Goal: Information Seeking & Learning: Learn about a topic

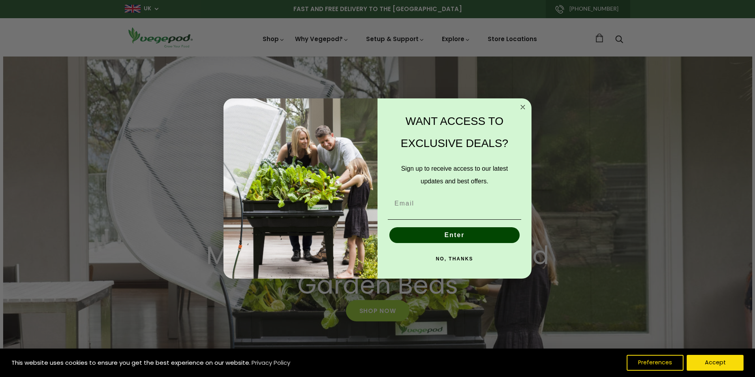
click at [521, 110] on circle "Close dialog" at bounding box center [523, 106] width 9 height 9
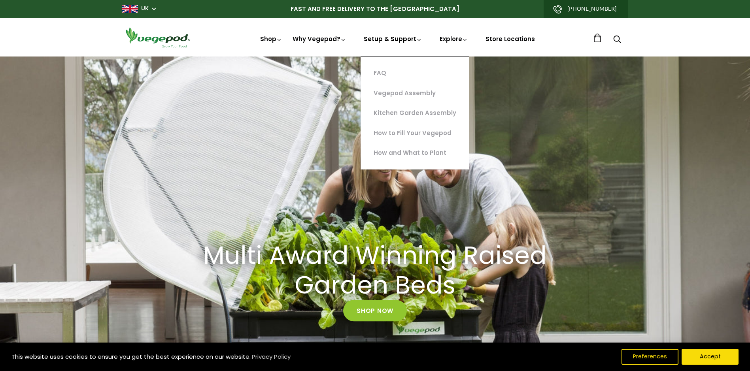
click at [389, 43] on link "Setup & Support" at bounding box center [393, 68] width 58 height 67
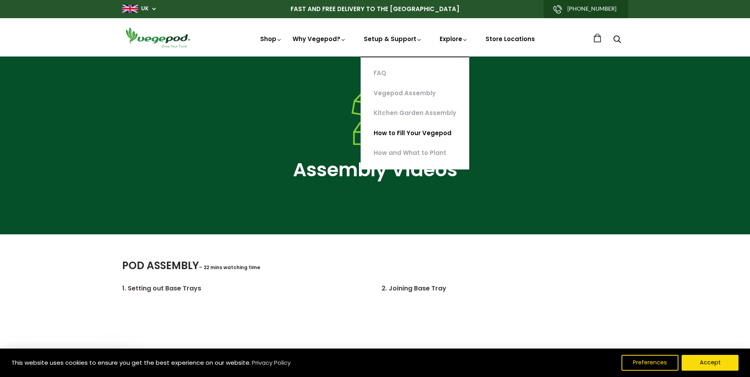
click at [424, 129] on link "How to Fill Your Vegepod" at bounding box center [415, 133] width 108 height 20
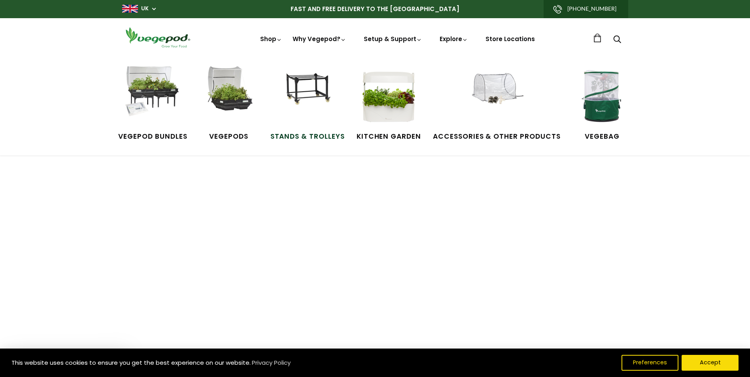
click at [307, 93] on img at bounding box center [307, 95] width 59 height 59
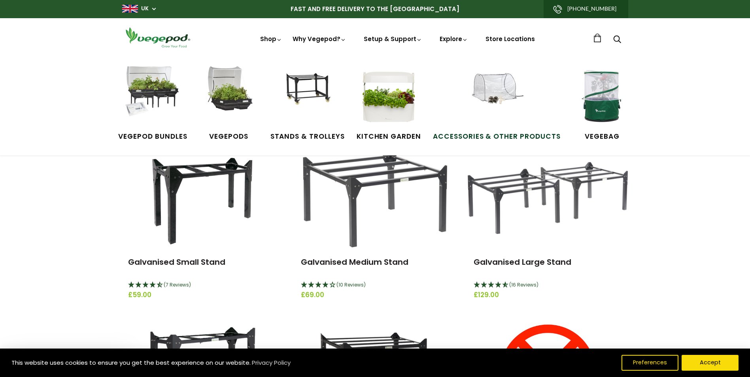
click at [493, 97] on img at bounding box center [496, 95] width 59 height 59
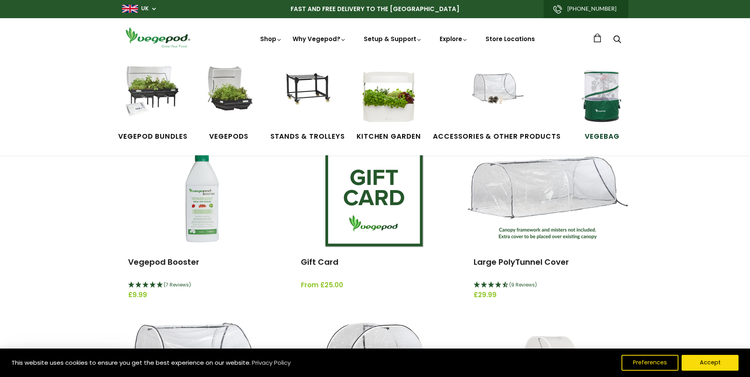
click at [603, 112] on img at bounding box center [601, 95] width 59 height 59
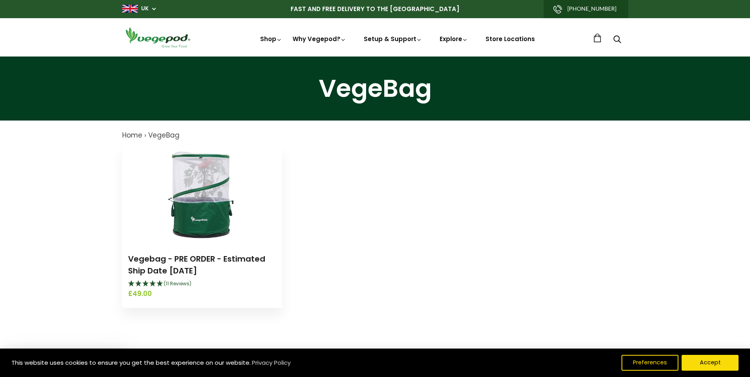
click at [201, 171] on img at bounding box center [202, 194] width 99 height 99
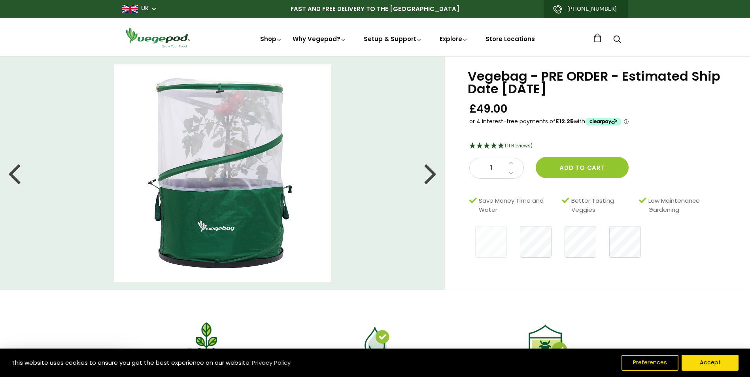
click at [430, 178] on div at bounding box center [430, 173] width 13 height 36
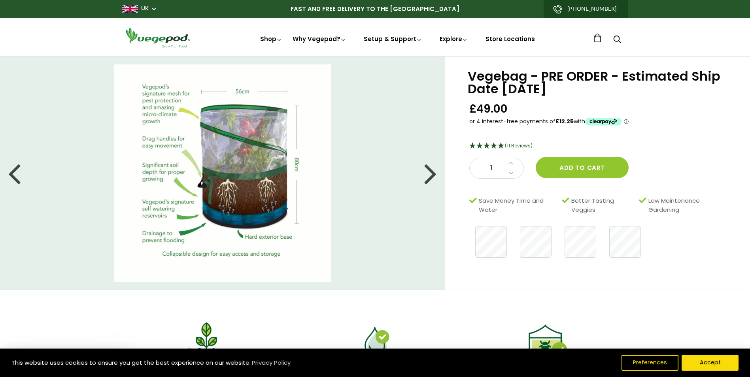
click at [430, 178] on div at bounding box center [430, 173] width 13 height 36
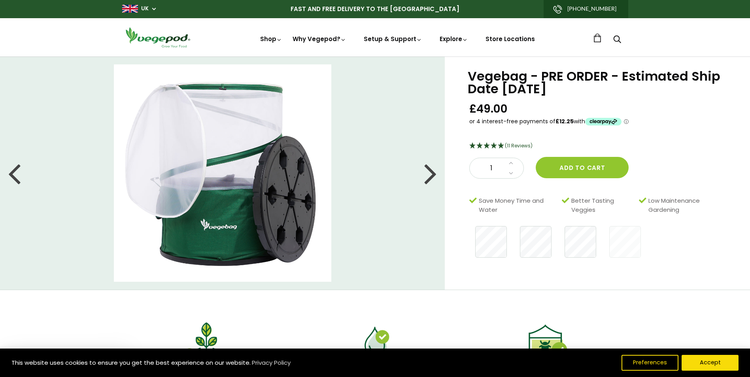
click at [430, 178] on div at bounding box center [430, 173] width 13 height 36
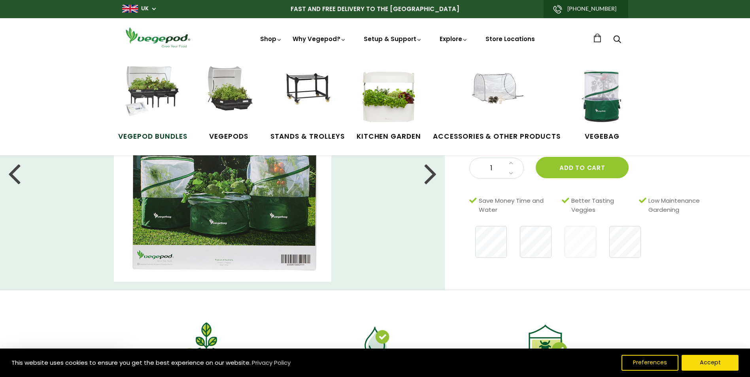
click at [137, 107] on img at bounding box center [152, 95] width 59 height 59
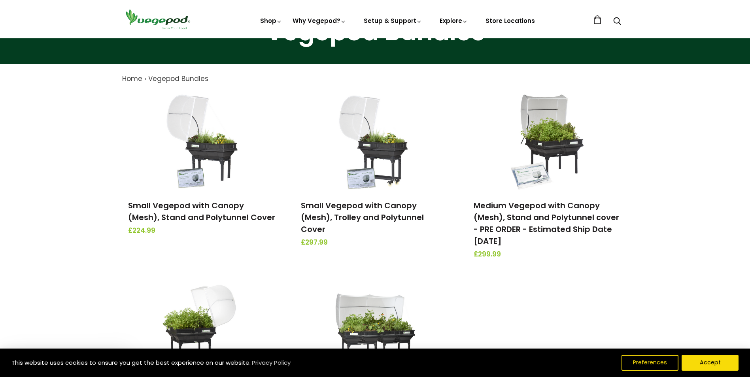
scroll to position [40, 0]
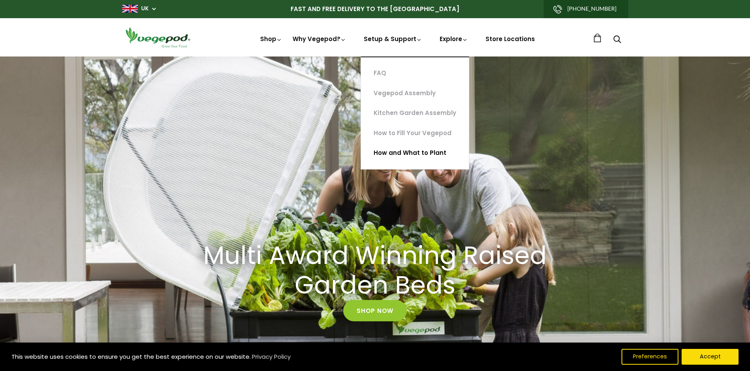
click at [414, 154] on link "How and What to Plant" at bounding box center [415, 153] width 108 height 20
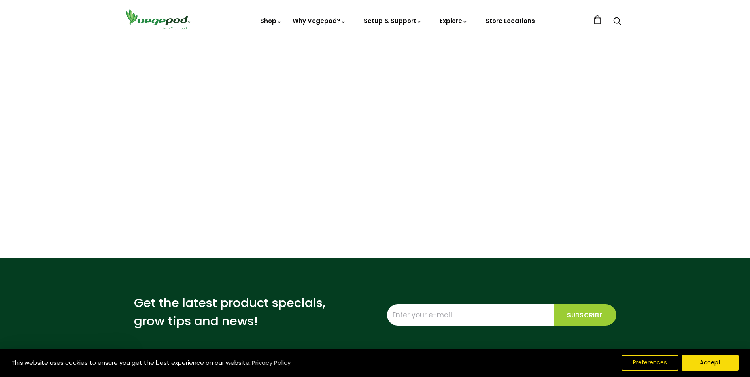
scroll to position [2015, 0]
